Goal: Find specific page/section: Find specific page/section

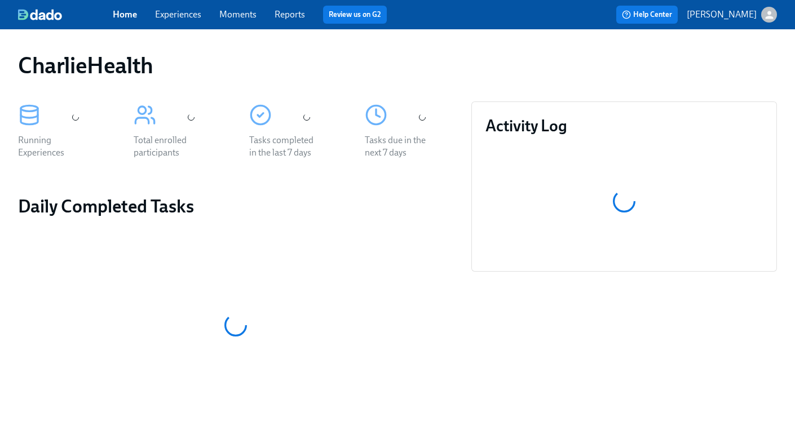
click at [183, 16] on link "Experiences" at bounding box center [178, 14] width 46 height 11
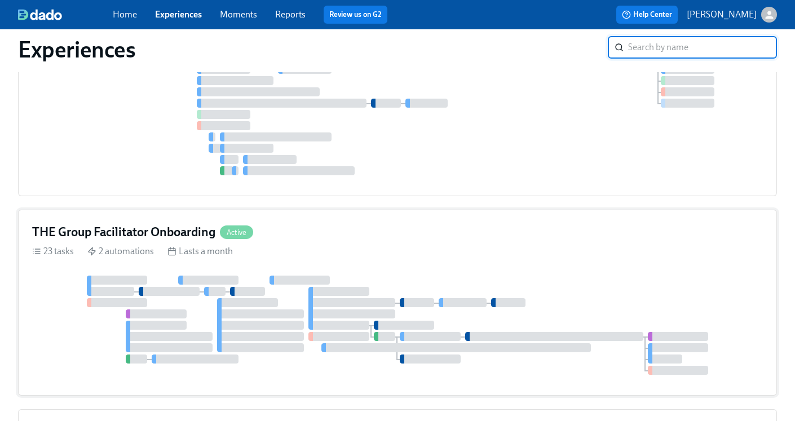
scroll to position [899, 0]
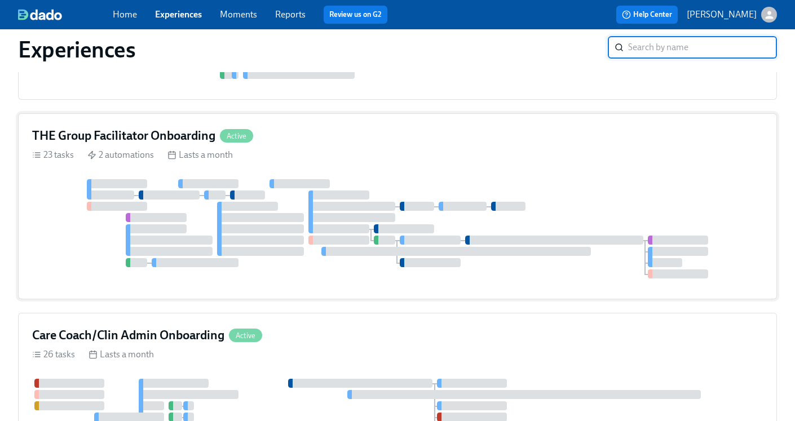
click at [142, 136] on h4 "THE Group Facilitator Onboarding" at bounding box center [123, 135] width 183 height 17
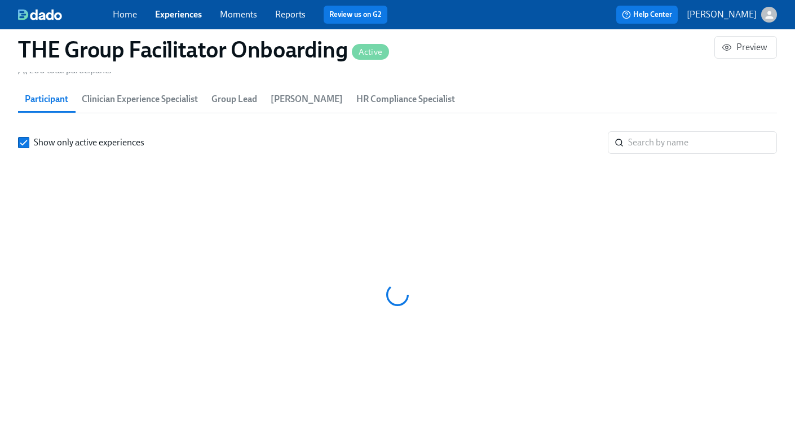
scroll to position [0, 16745]
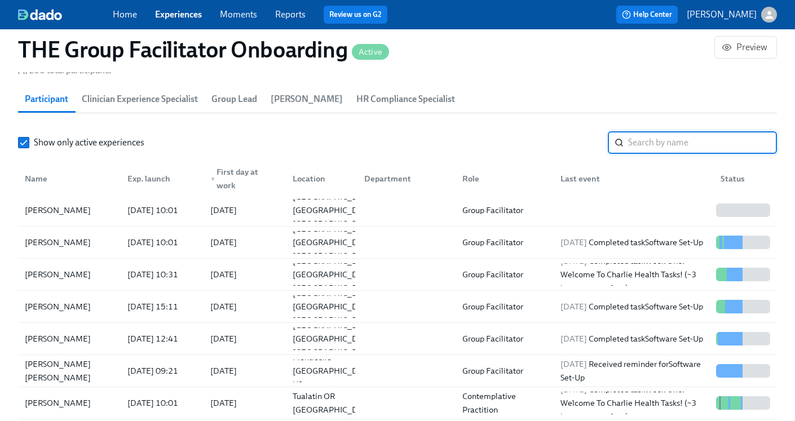
click at [657, 140] on input "search" at bounding box center [702, 142] width 149 height 23
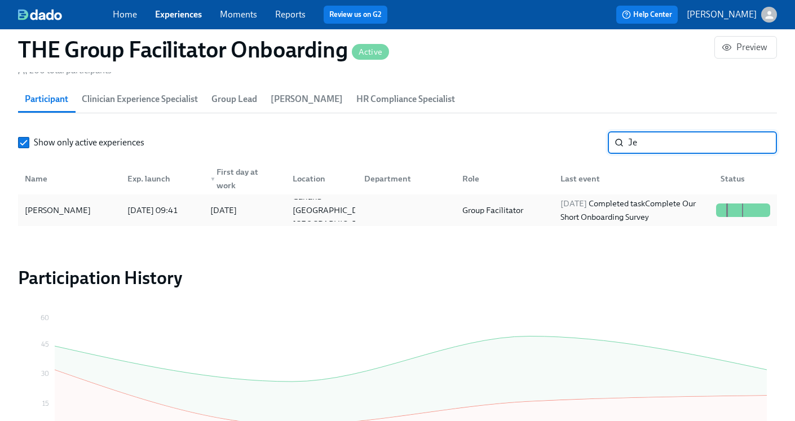
type input "J"
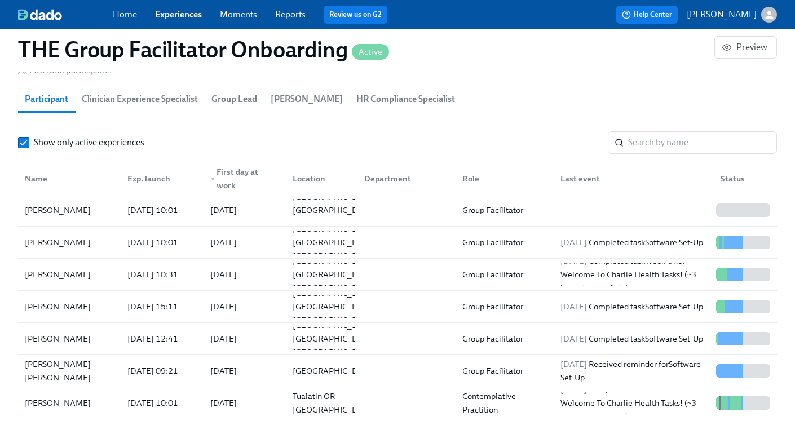
click at [182, 13] on link "Experiences" at bounding box center [178, 14] width 47 height 11
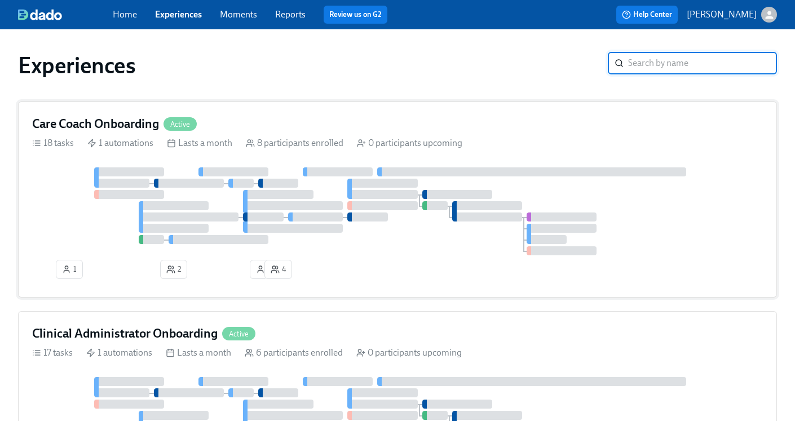
click at [118, 126] on h4 "Care Coach Onboarding" at bounding box center [95, 124] width 127 height 17
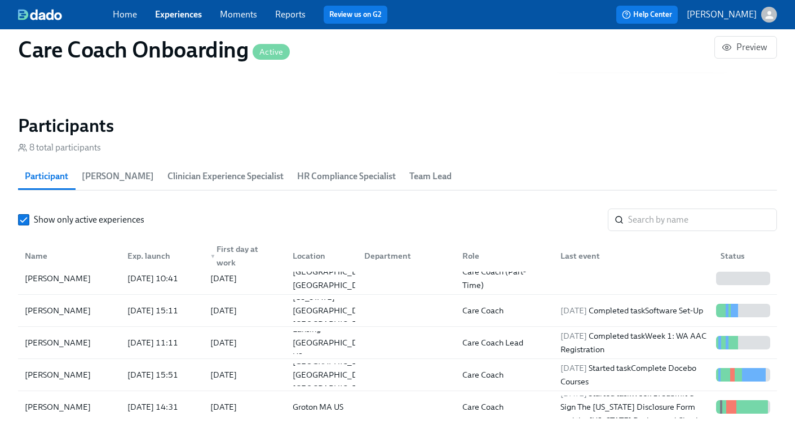
scroll to position [10, 0]
click at [647, 221] on input "search" at bounding box center [702, 220] width 149 height 23
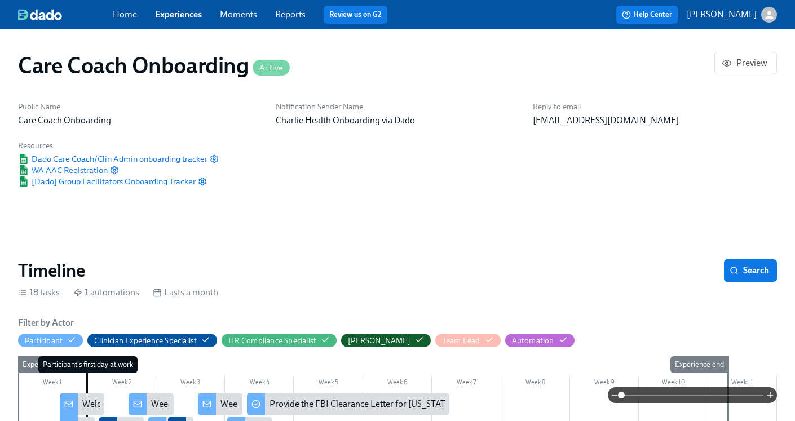
type input "Cz"
click at [182, 18] on link "Experiences" at bounding box center [178, 14] width 47 height 11
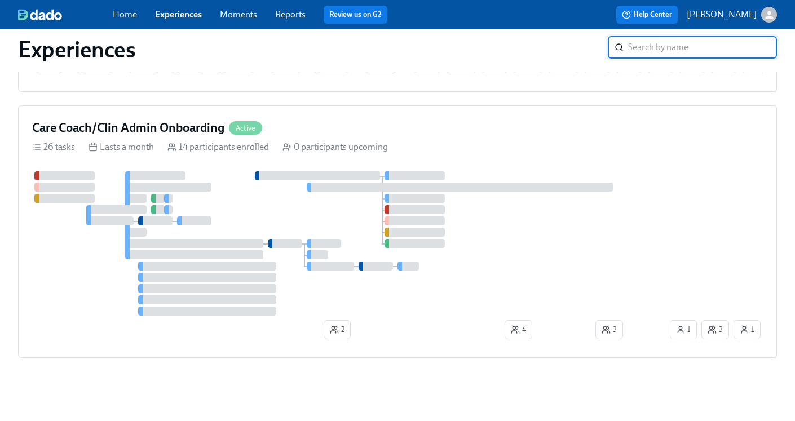
scroll to position [1216, 0]
click at [186, 134] on h4 "Care Coach/Clin Admin Onboarding" at bounding box center [128, 128] width 192 height 17
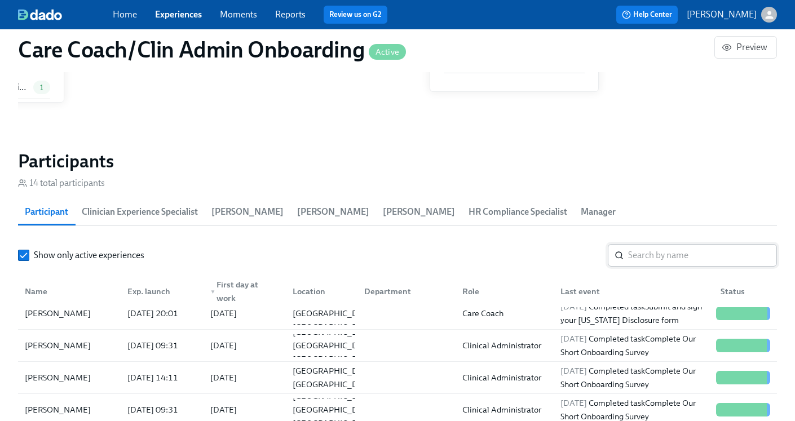
scroll to position [43, 0]
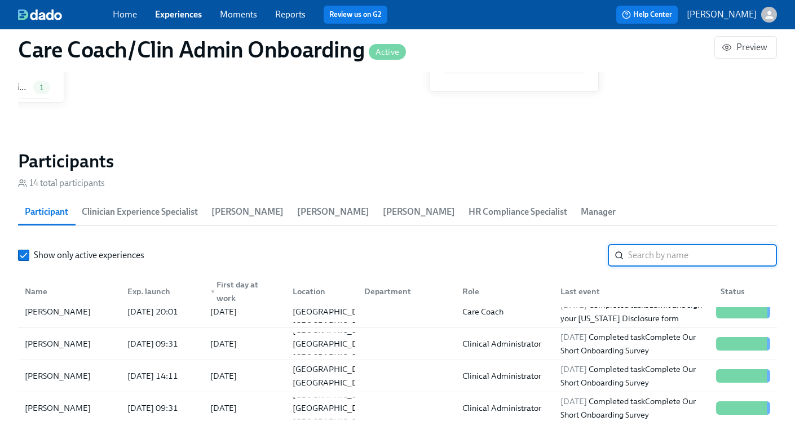
click at [638, 256] on input "search" at bounding box center [702, 255] width 149 height 23
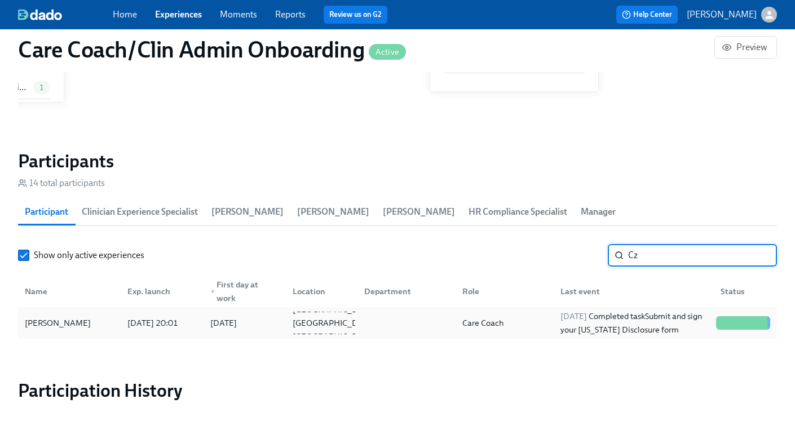
type input "Cz"
click at [508, 317] on div "Care Coach" at bounding box center [483, 323] width 50 height 14
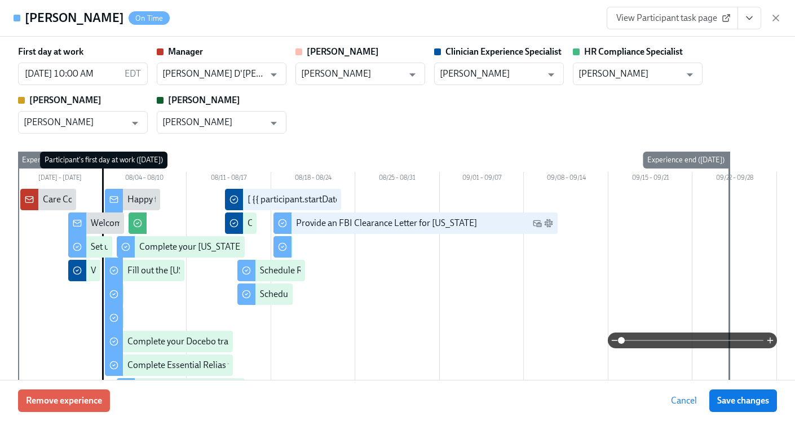
click at [746, 20] on icon "View task page" at bounding box center [749, 17] width 11 height 11
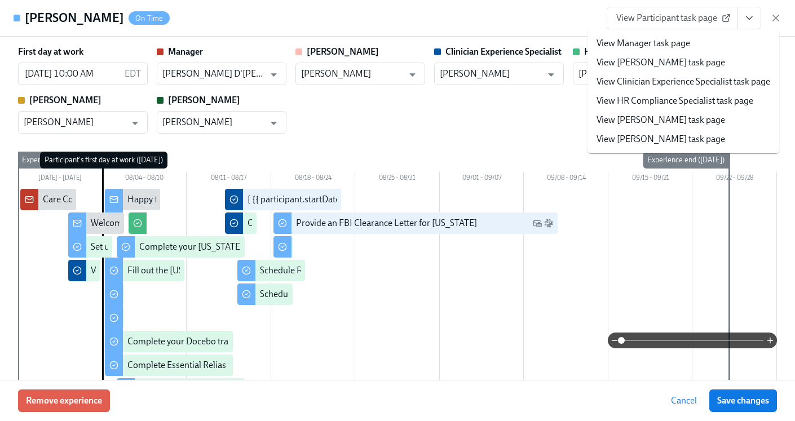
click at [663, 104] on link "View HR Compliance Specialist task page" at bounding box center [675, 101] width 157 height 12
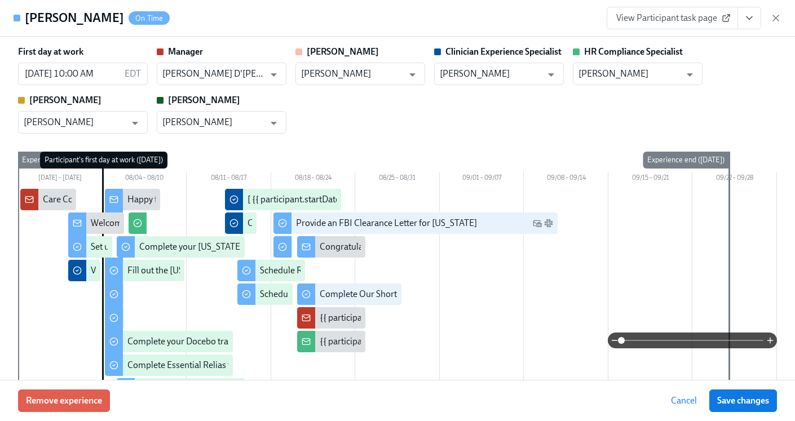
scroll to position [0, 6894]
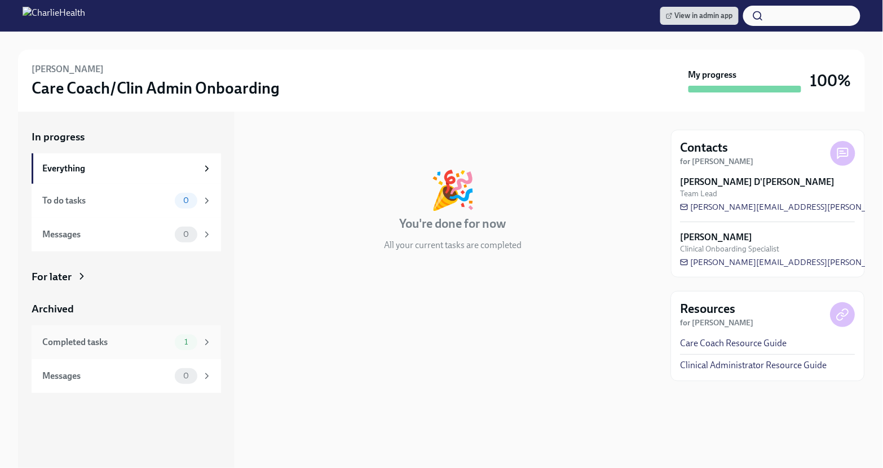
click at [161, 351] on div "Completed tasks 1" at bounding box center [126, 342] width 189 height 34
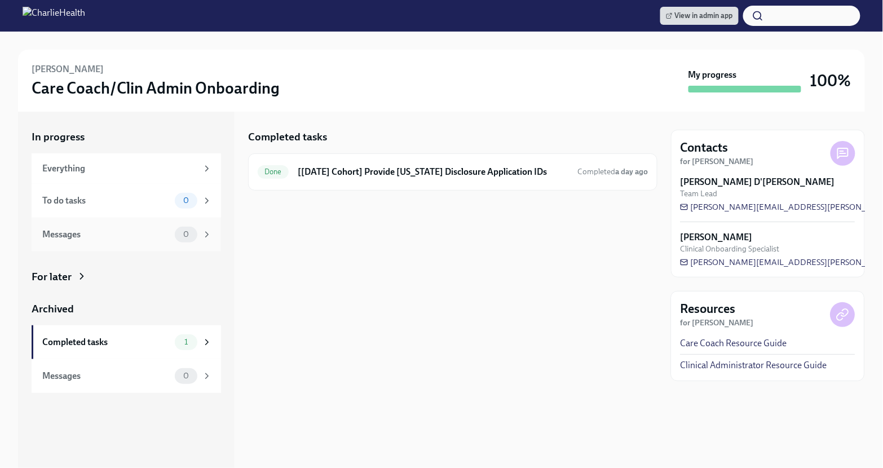
click at [157, 239] on div "Messages" at bounding box center [106, 234] width 128 height 12
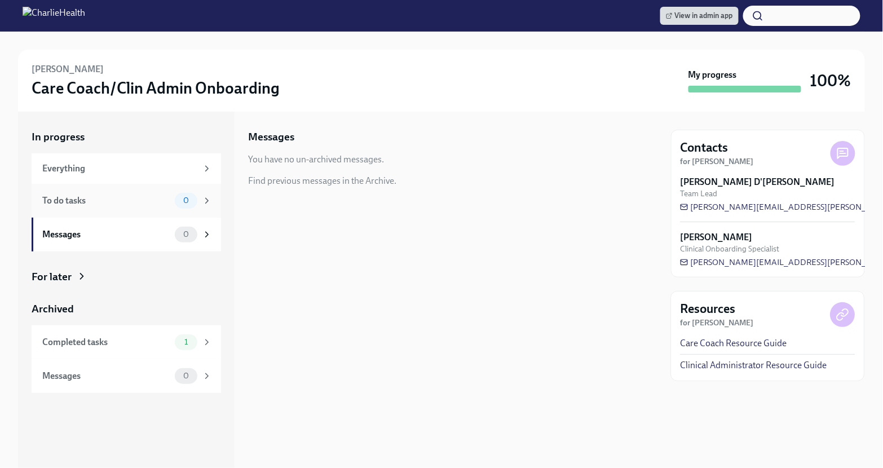
click at [159, 205] on div "To do tasks" at bounding box center [106, 201] width 128 height 12
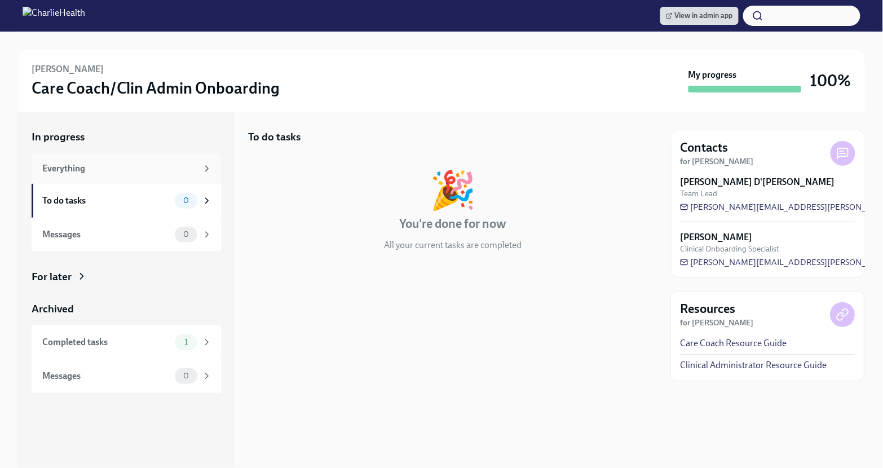
click at [160, 165] on div "Everything" at bounding box center [119, 168] width 155 height 12
click at [136, 343] on div "Completed tasks" at bounding box center [106, 342] width 128 height 12
